Goal: Navigation & Orientation: Find specific page/section

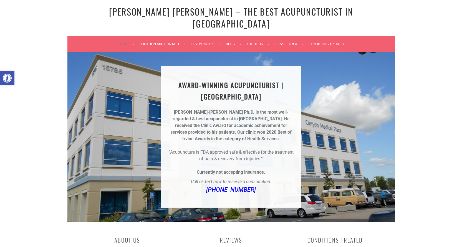
scroll to position [28, 0]
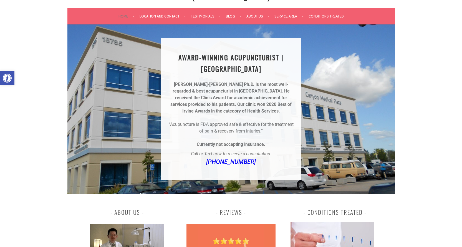
click at [106, 107] on div "AWARD-WINNING ACUPUNCTURIST | IRVINE MERIDIAN HEALTH CENTER Dr. Chun-Ming Fu Ph…" at bounding box center [231, 108] width 328 height 169
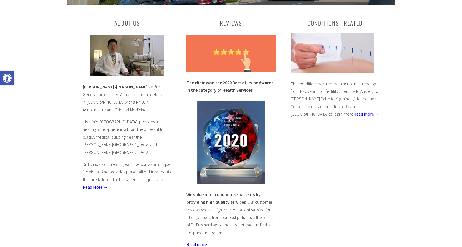
scroll to position [208, 0]
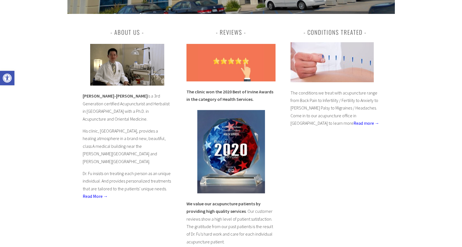
click at [231, 49] on img at bounding box center [231, 62] width 89 height 37
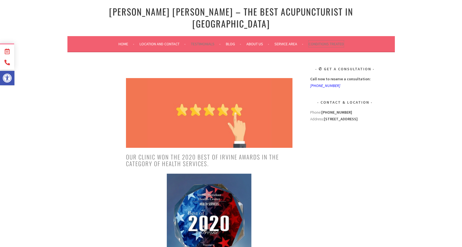
click at [328, 41] on link "Conditions Treated" at bounding box center [326, 44] width 35 height 7
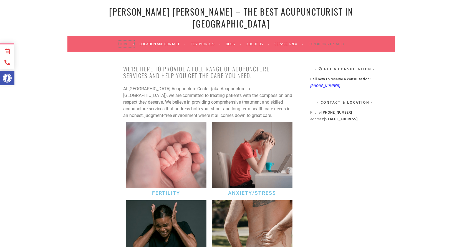
click at [125, 41] on link "Home" at bounding box center [127, 44] width 16 height 7
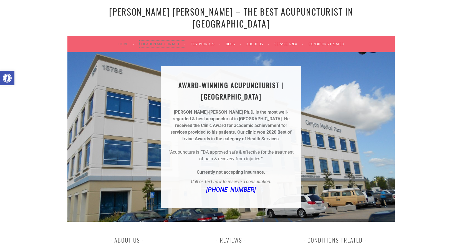
click at [163, 41] on link "Location and Contact" at bounding box center [163, 44] width 46 height 7
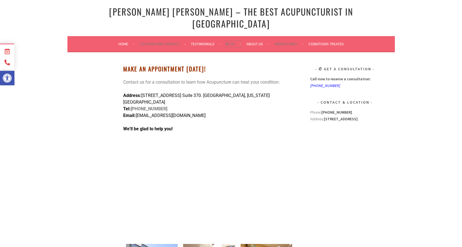
click at [229, 41] on link "Blog" at bounding box center [233, 44] width 15 height 7
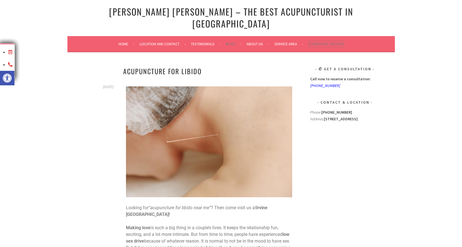
click at [319, 41] on link "Conditions Treated" at bounding box center [326, 44] width 35 height 7
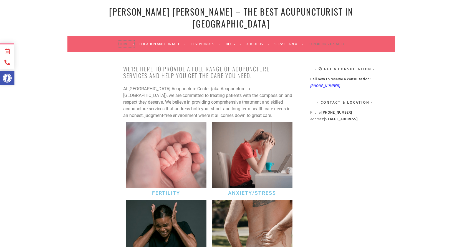
click at [124, 41] on link "Home" at bounding box center [127, 44] width 16 height 7
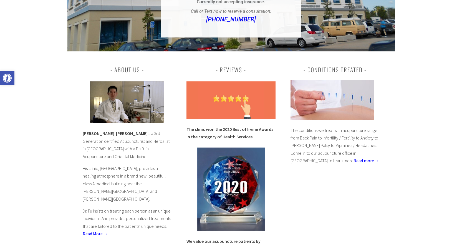
scroll to position [194, 0]
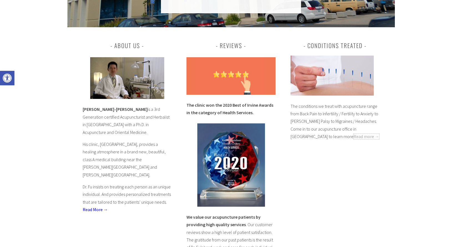
click at [354, 134] on link "Read more →" at bounding box center [367, 137] width 26 height 6
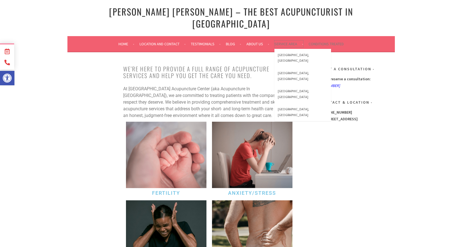
click at [282, 41] on link "Service Area" at bounding box center [289, 44] width 29 height 7
click at [200, 41] on link "Testimonials" at bounding box center [206, 44] width 30 height 7
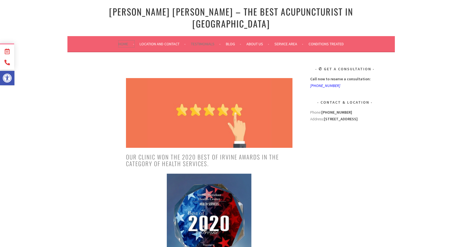
click at [120, 41] on link "Home" at bounding box center [127, 44] width 16 height 7
